Goal: Transaction & Acquisition: Purchase product/service

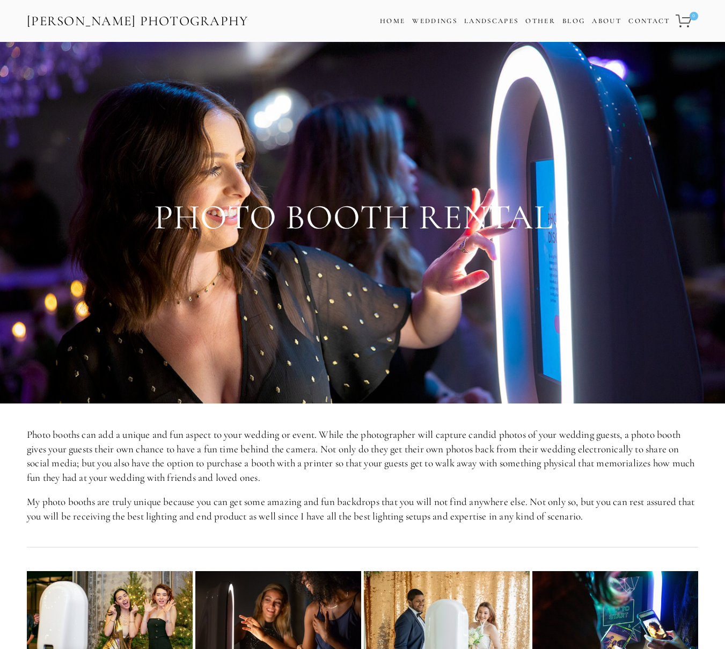
click at [179, 20] on link "[PERSON_NAME] Photography" at bounding box center [138, 21] width 224 height 24
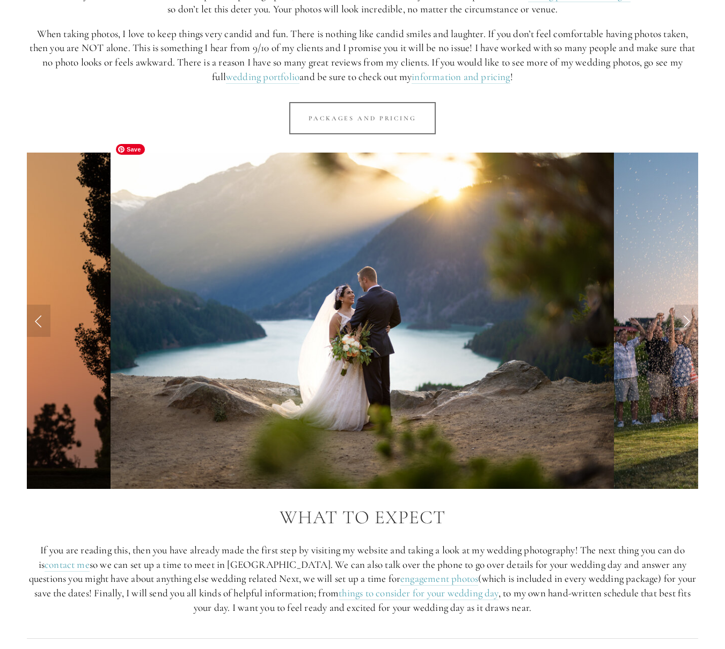
scroll to position [841, 0]
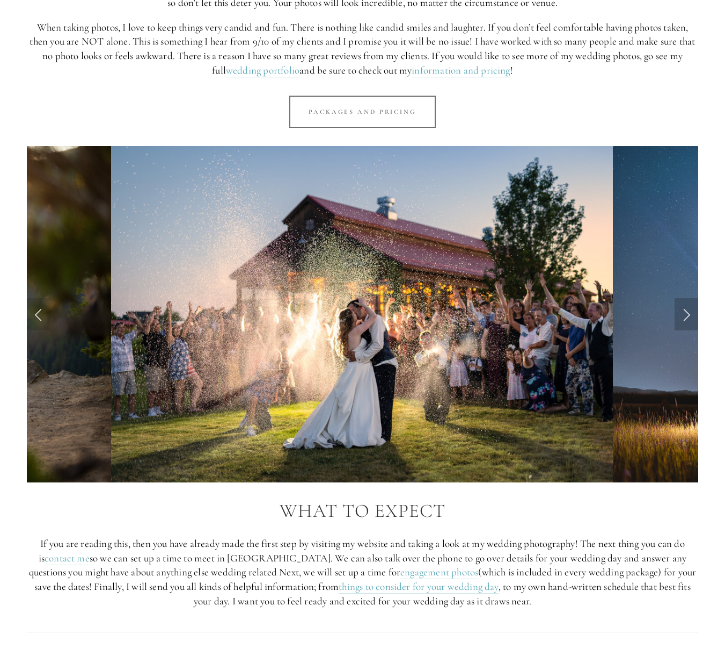
click at [690, 299] on link "Next Slide" at bounding box center [687, 314] width 24 height 32
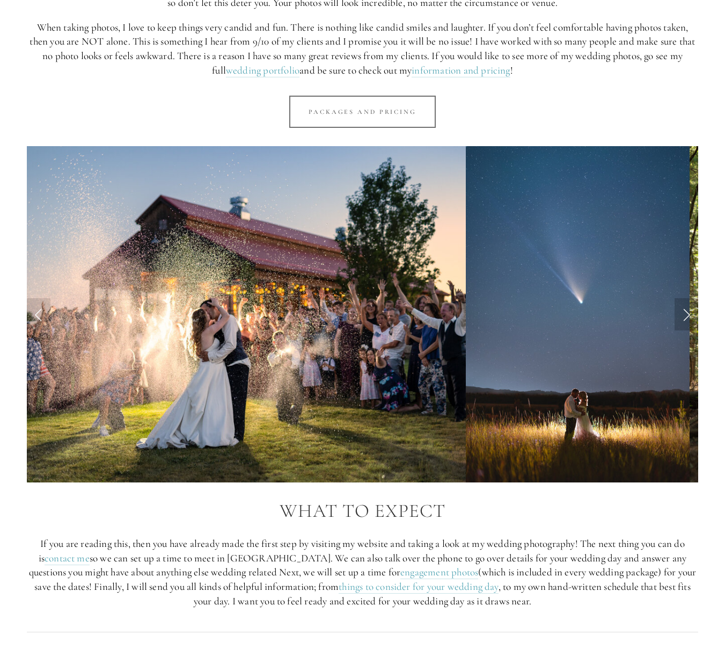
scroll to position [841, 0]
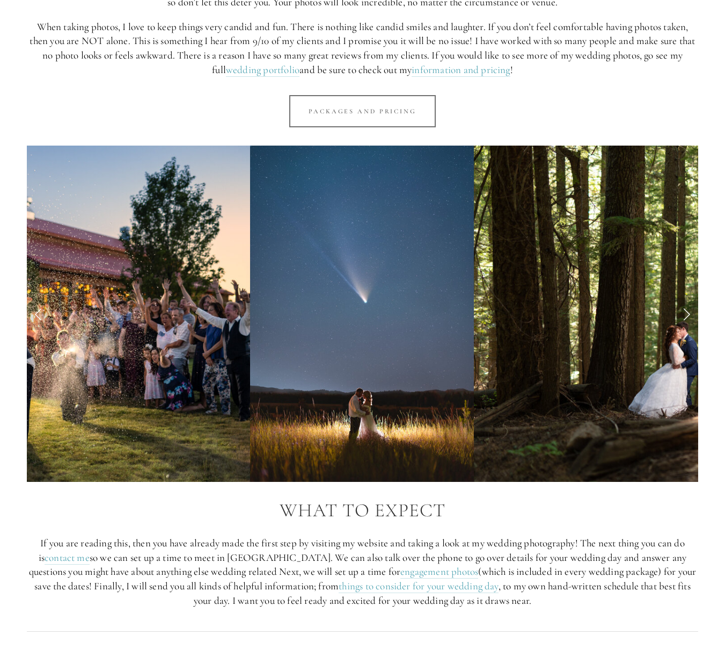
click at [690, 299] on link "Next Slide" at bounding box center [687, 313] width 24 height 32
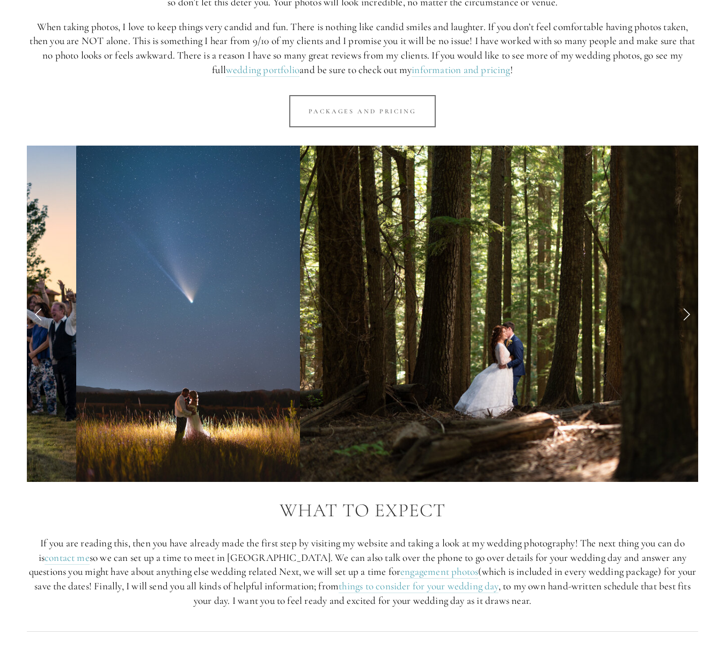
scroll to position [841, 0]
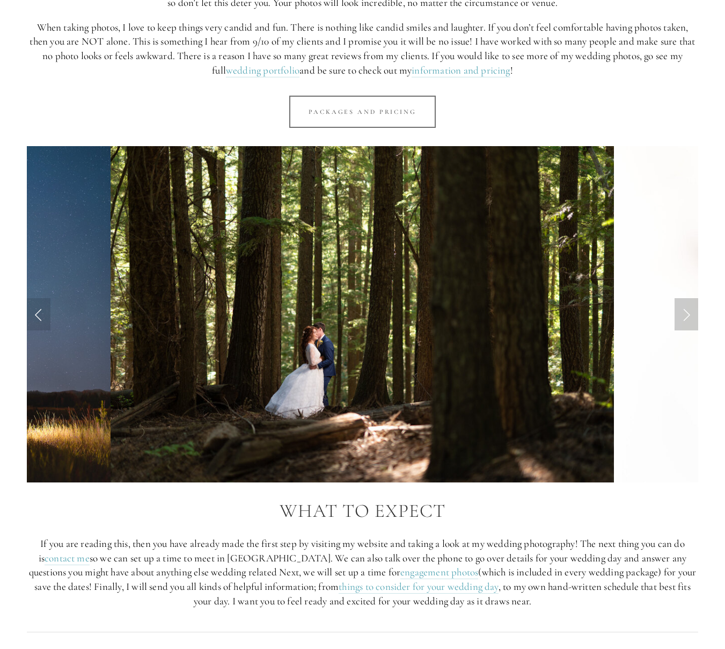
click at [690, 299] on link "Next Slide" at bounding box center [687, 314] width 24 height 32
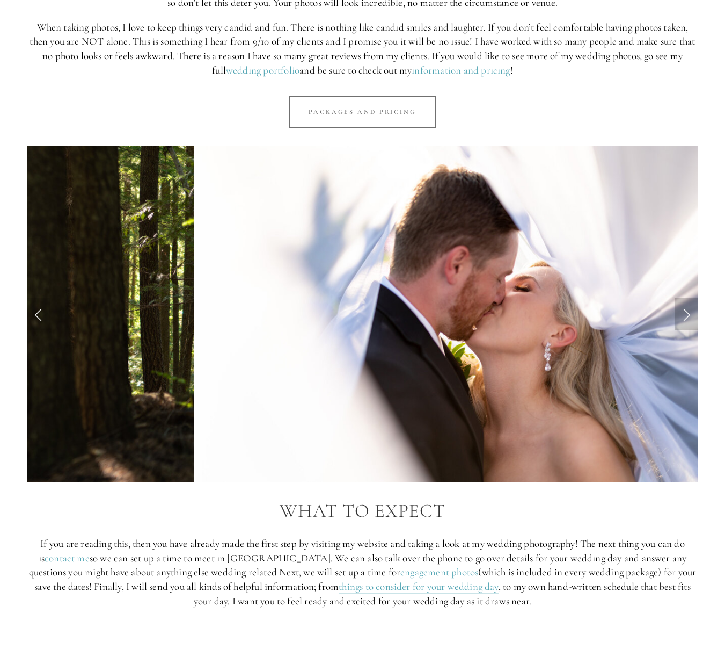
click at [690, 299] on link "Next Slide" at bounding box center [687, 314] width 24 height 32
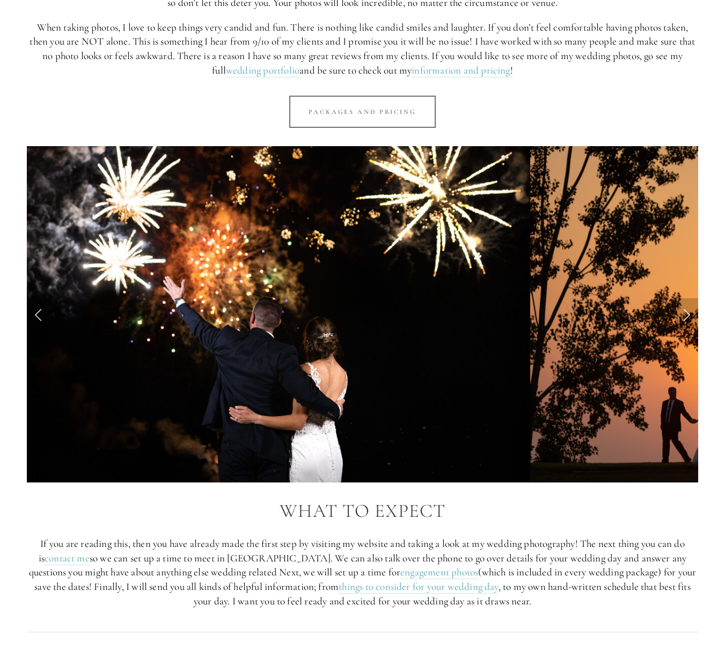
click at [690, 299] on link "Next Slide" at bounding box center [687, 314] width 24 height 32
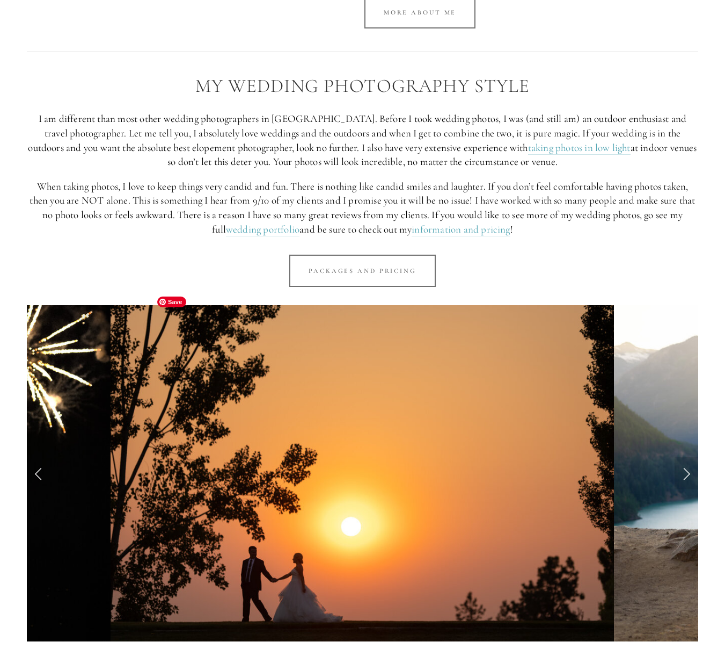
scroll to position [566, 0]
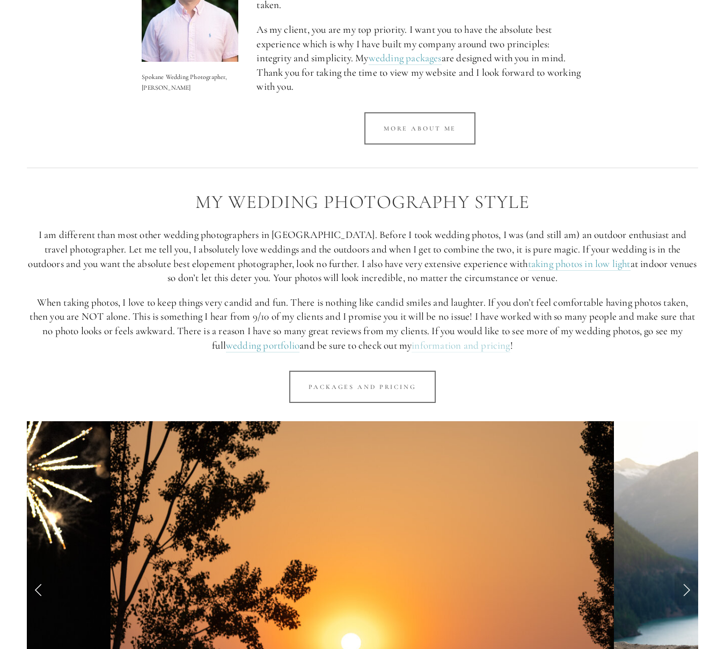
click at [442, 339] on link "information and pricing" at bounding box center [461, 345] width 98 height 13
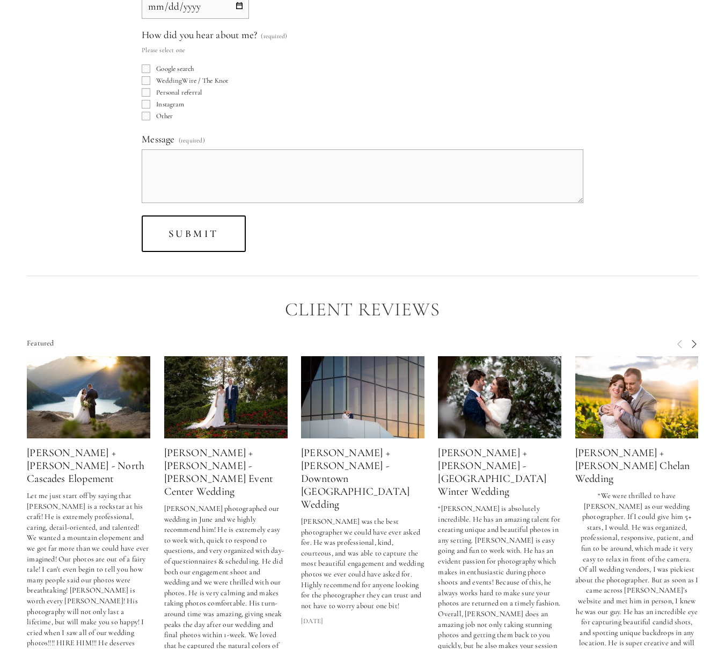
scroll to position [2589, 0]
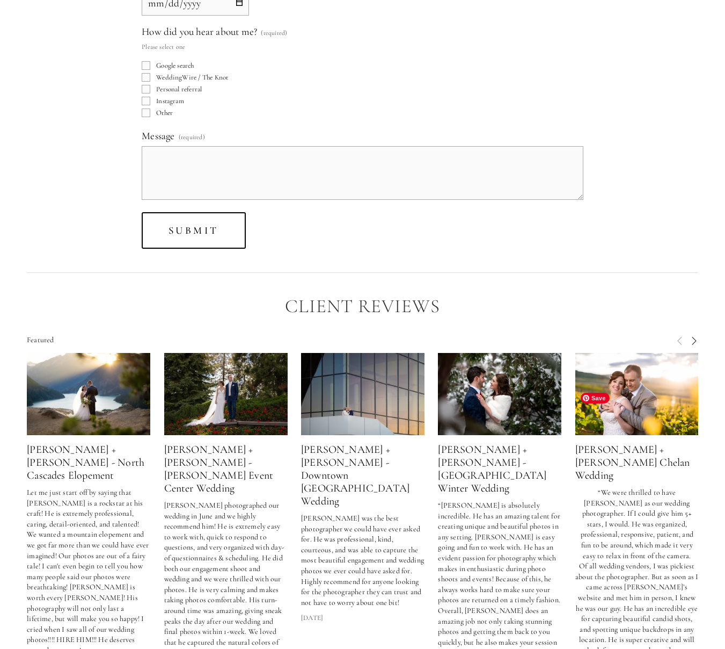
click at [619, 431] on img at bounding box center [637, 394] width 123 height 82
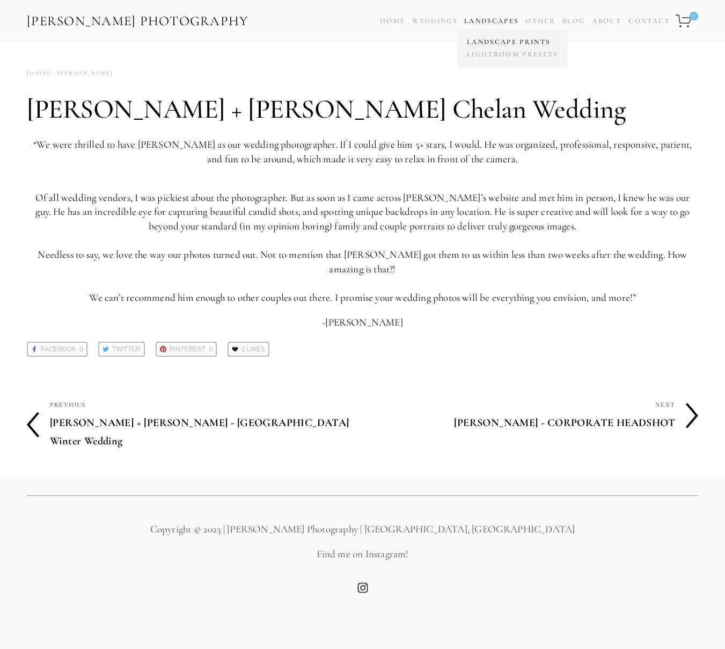
click at [481, 40] on link "Landscape Prints" at bounding box center [512, 42] width 97 height 12
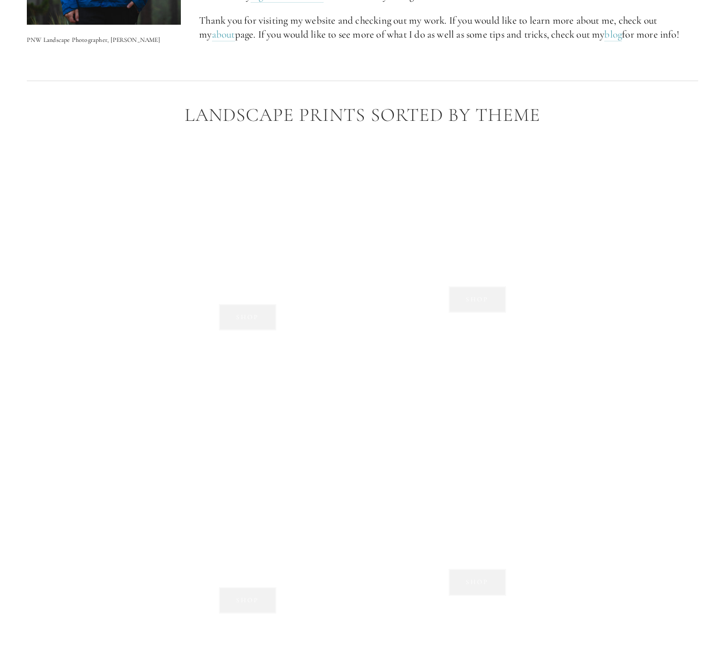
scroll to position [675, 0]
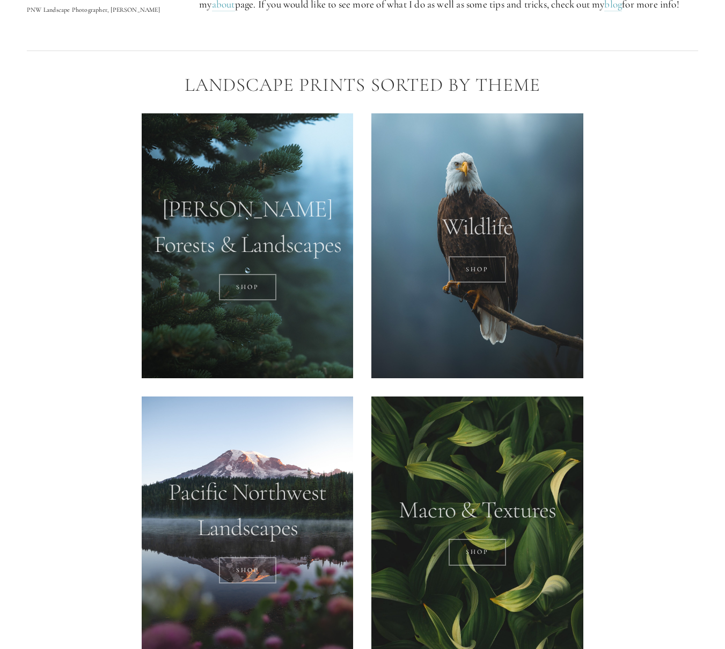
click at [478, 237] on div at bounding box center [478, 245] width 212 height 265
click at [475, 274] on link "SHOP" at bounding box center [477, 269] width 57 height 27
